Goal: Check status: Check status

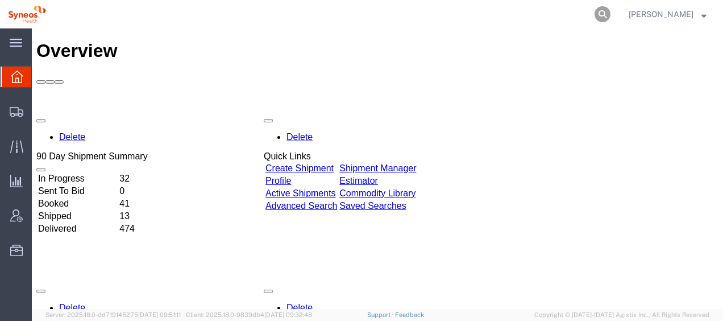
click at [611, 13] on icon at bounding box center [603, 14] width 16 height 16
click at [311, 18] on input "search" at bounding box center [422, 14] width 346 height 27
type input "56777310"
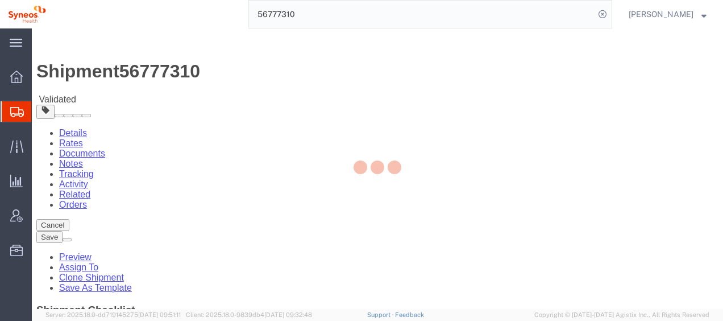
select select
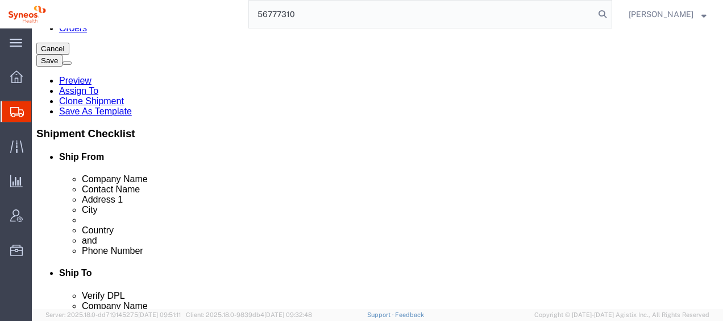
scroll to position [172, 0]
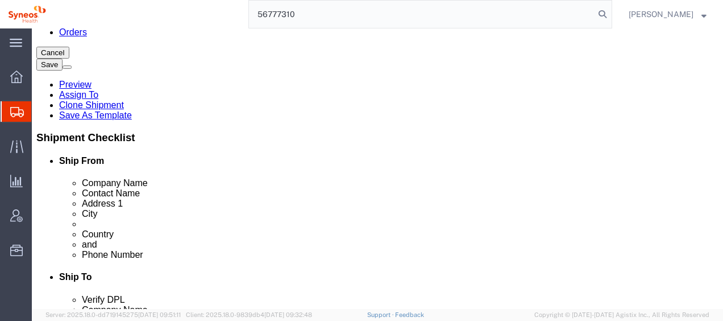
type input "56777310"
drag, startPoint x: 680, startPoint y: 60, endPoint x: 469, endPoint y: 80, distance: 211.9
click div "Shipment Information Package Information Special Services"
click button "Rate Shipment"
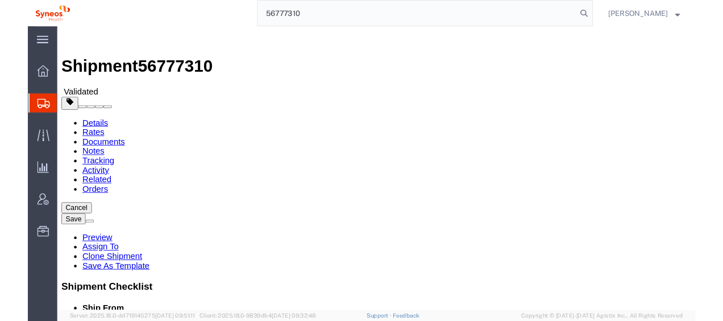
scroll to position [0, 0]
